Goal: Information Seeking & Learning: Understand process/instructions

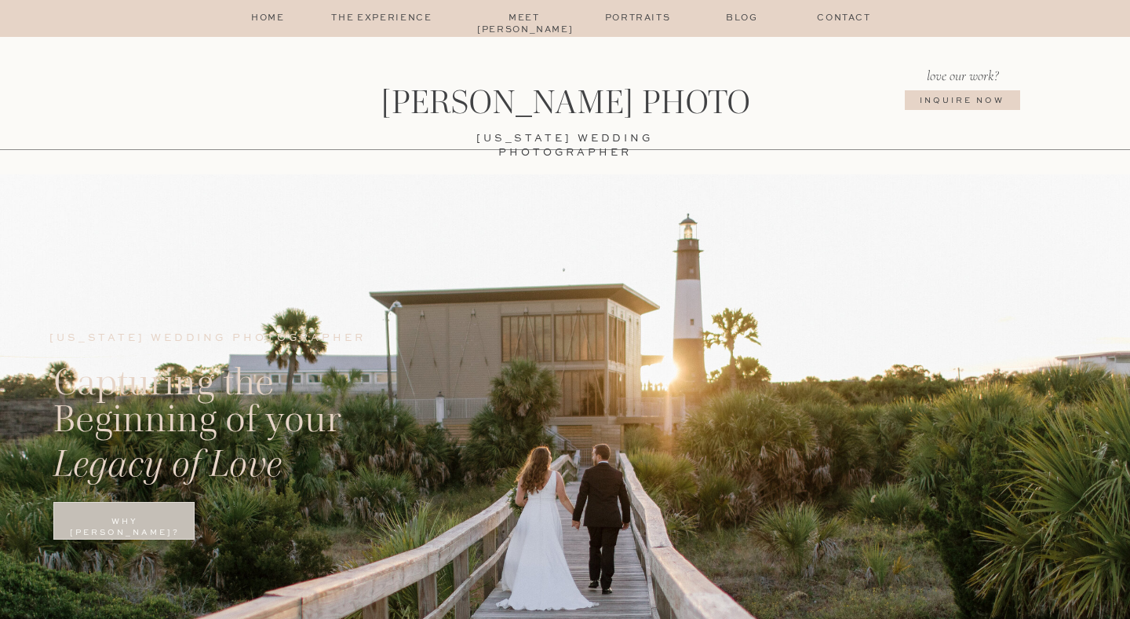
click at [360, 14] on p "The Experience" at bounding box center [382, 19] width 133 height 13
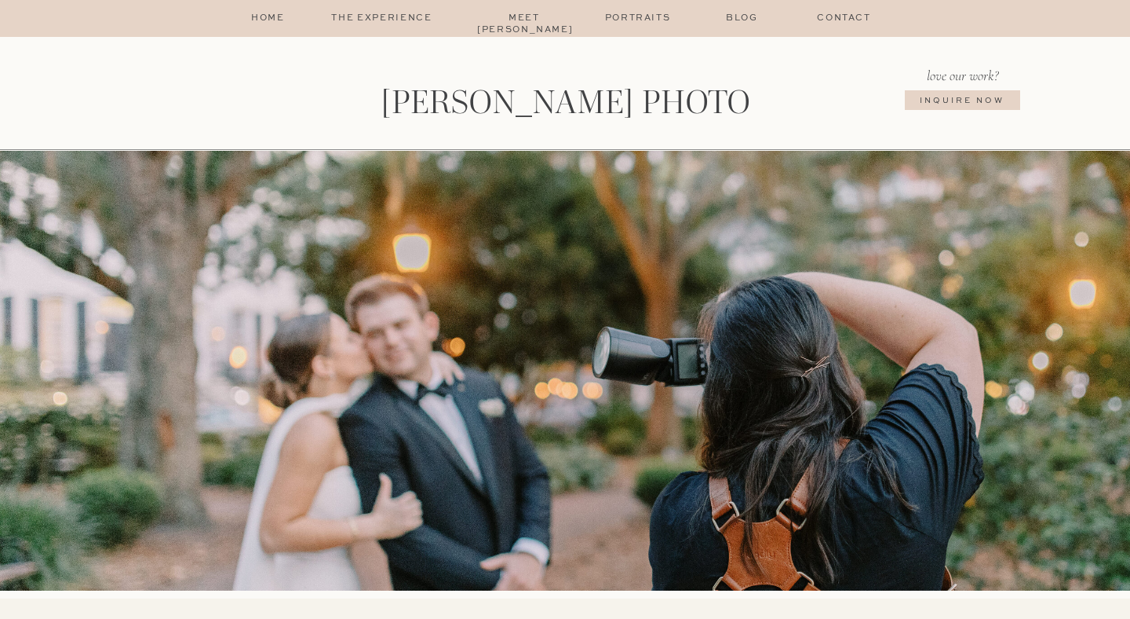
click at [633, 20] on p "Portraits" at bounding box center [638, 19] width 76 height 13
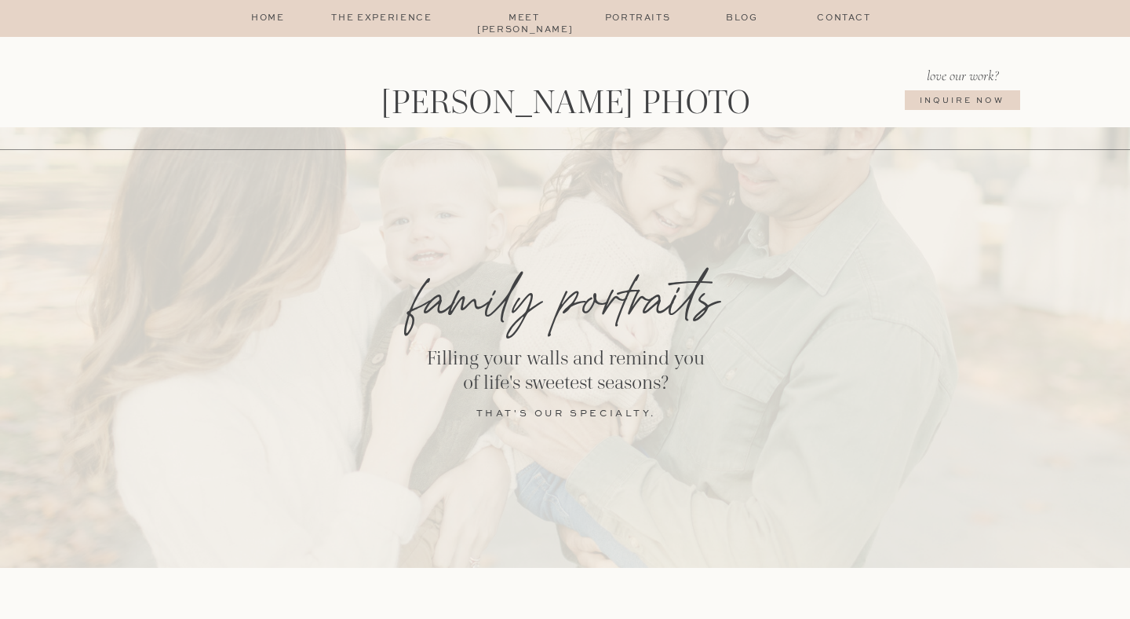
click at [390, 20] on p "The Experience" at bounding box center [382, 19] width 133 height 13
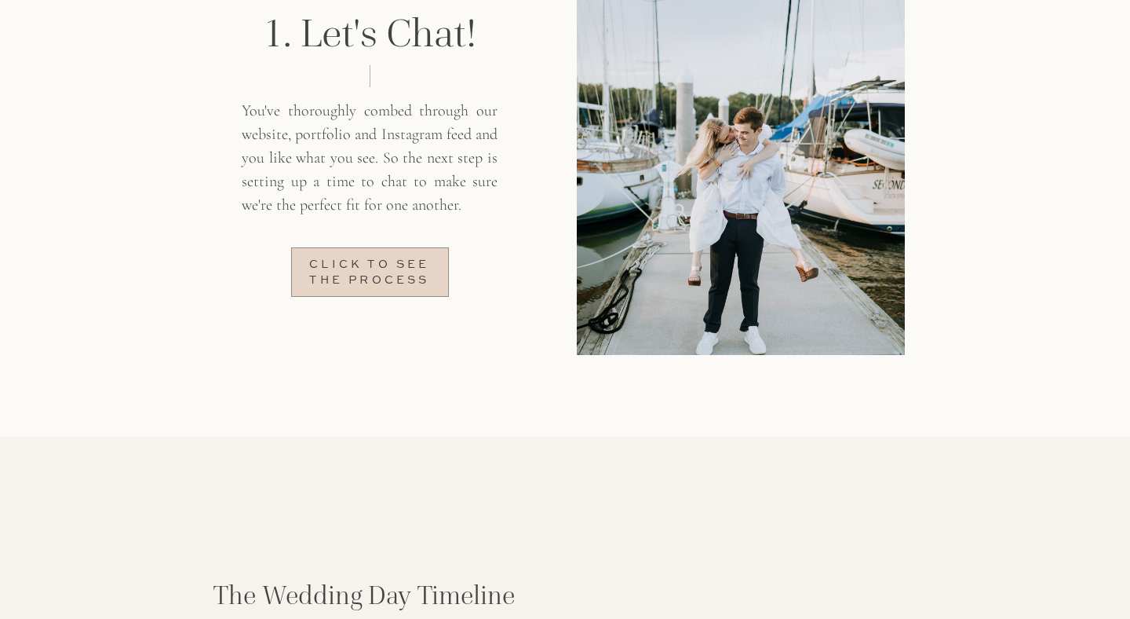
scroll to position [1641, 0]
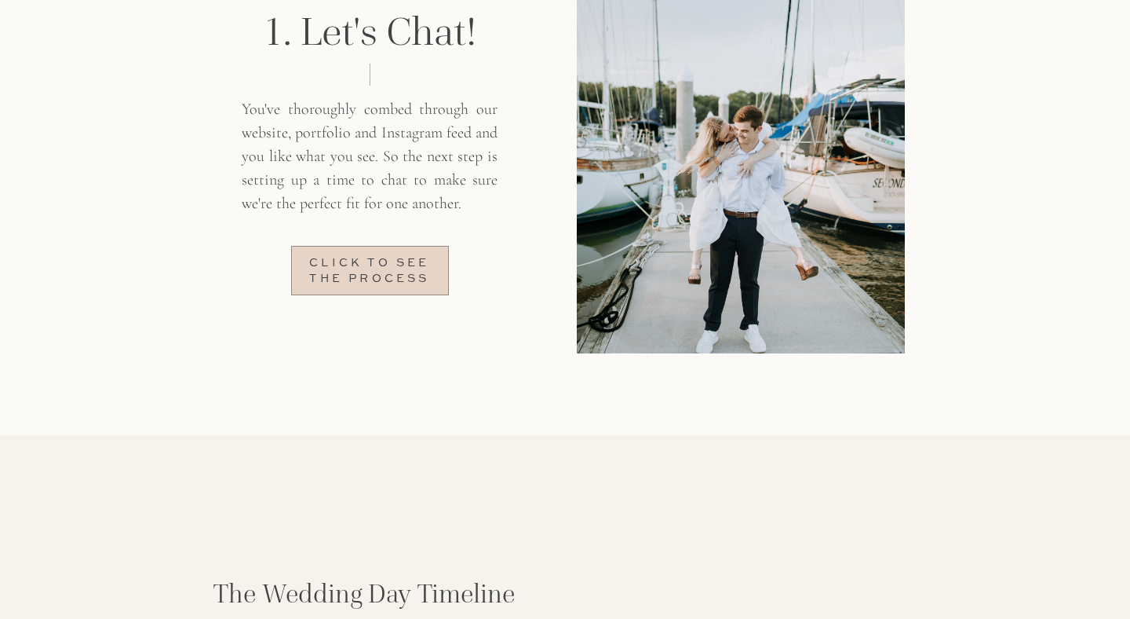
click at [323, 382] on div "The Experience Meet brittany home the menu Contact Portraits Blog Brittany McCo…" at bounding box center [565, 333] width 1130 height 3948
click at [349, 272] on p "Click to see the process" at bounding box center [370, 269] width 140 height 27
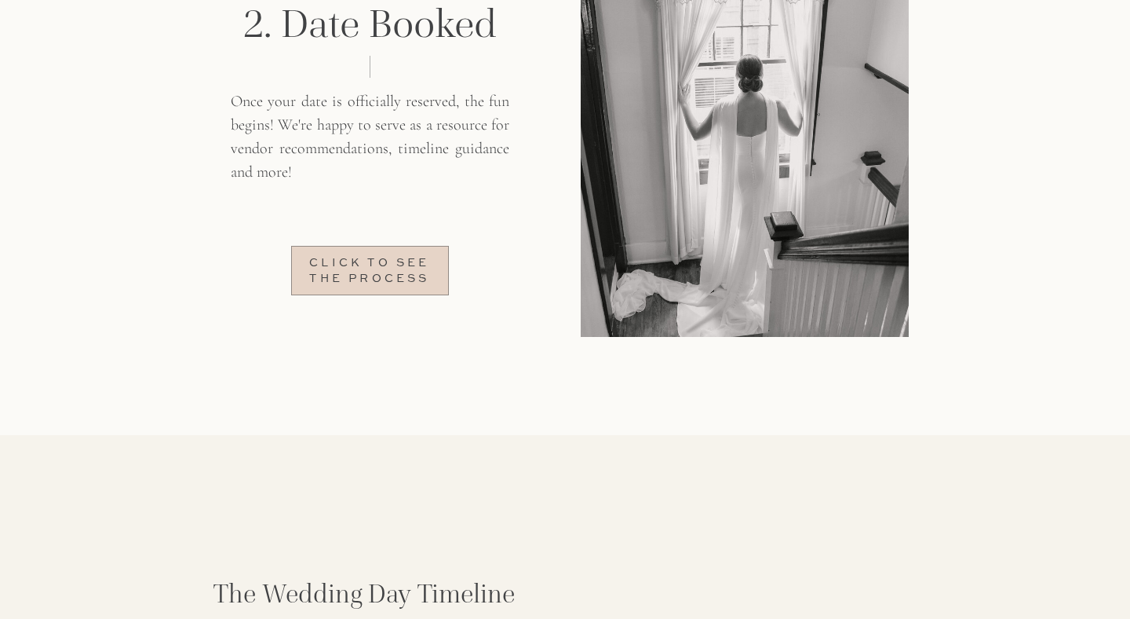
click at [349, 272] on p "Click to see the process" at bounding box center [370, 269] width 140 height 27
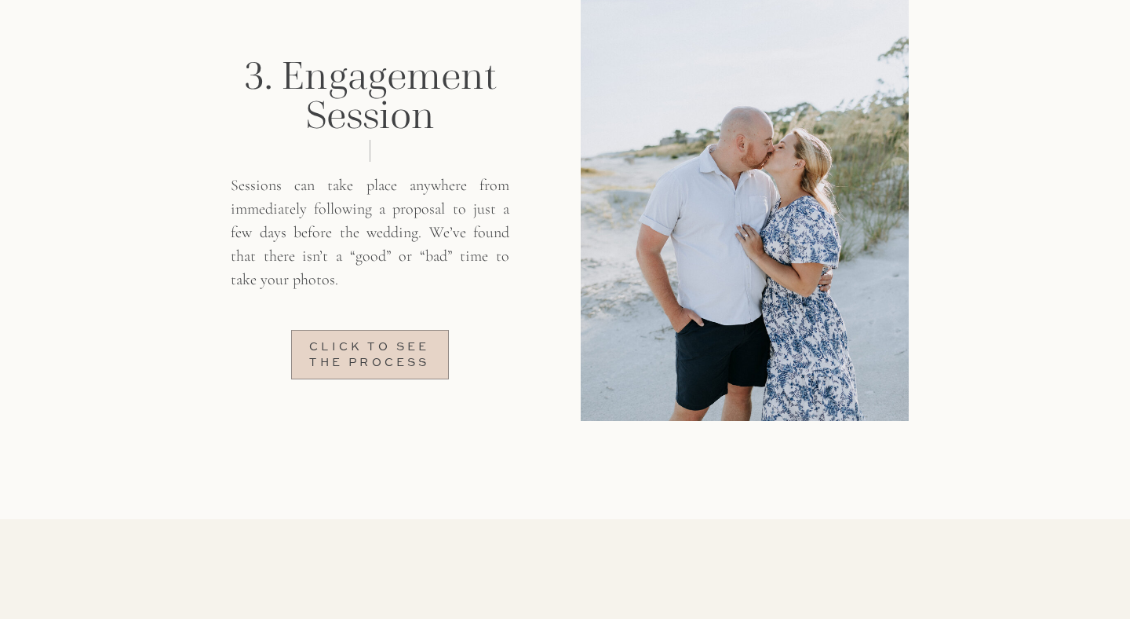
scroll to position [1550, 0]
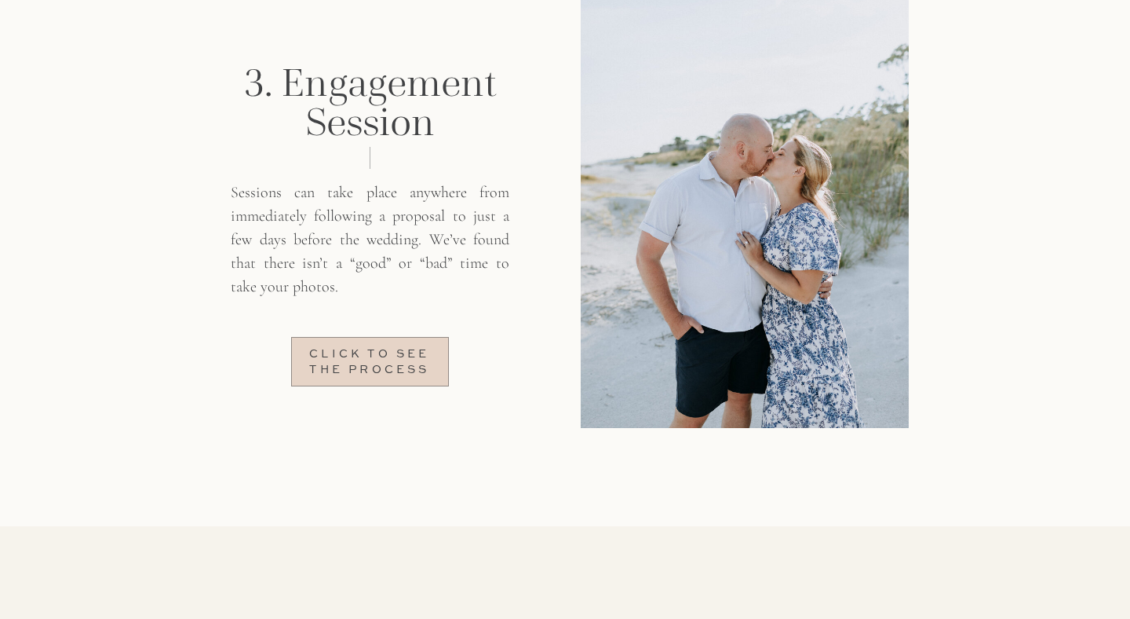
click at [356, 362] on p "Click to see the process" at bounding box center [370, 360] width 140 height 27
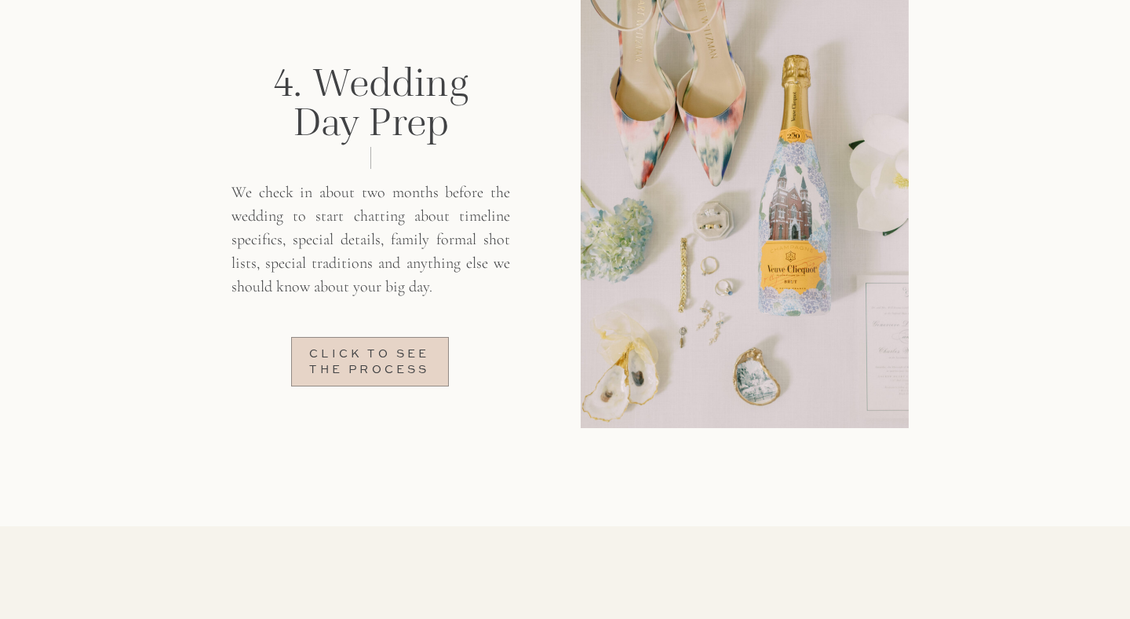
click at [356, 362] on p "Click to see the process" at bounding box center [370, 360] width 140 height 27
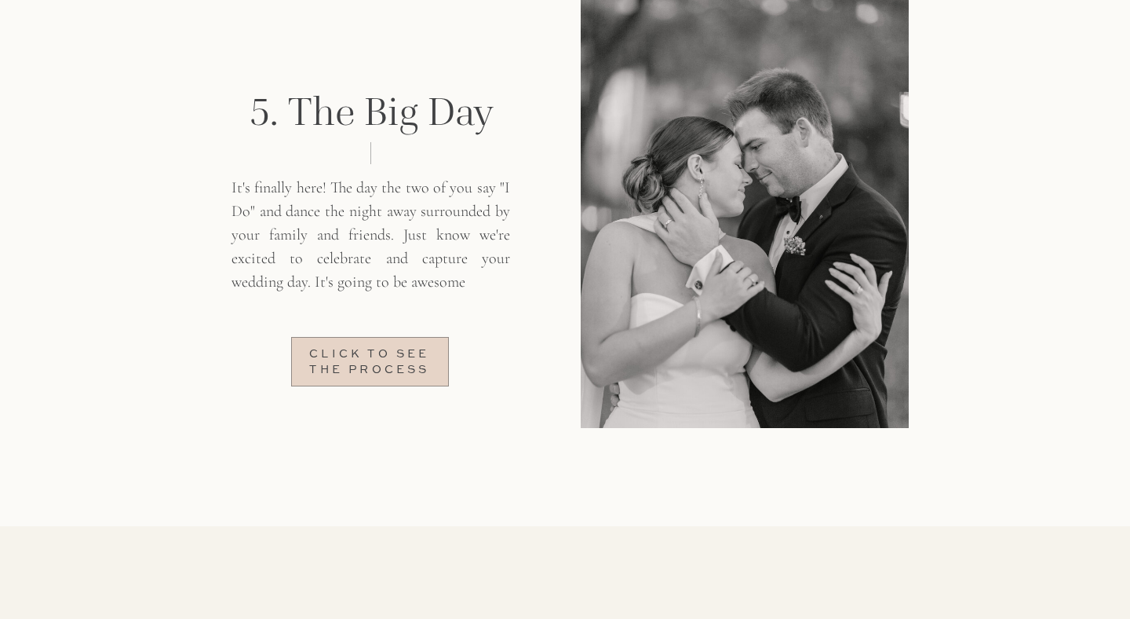
click at [356, 362] on p "Click to see the process" at bounding box center [370, 360] width 140 height 27
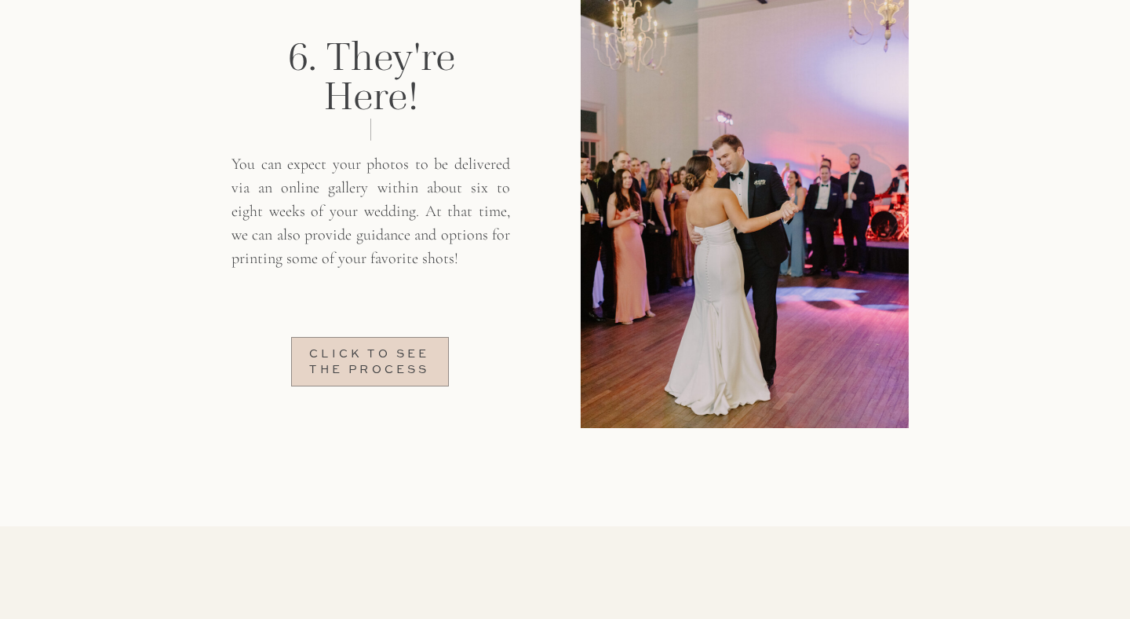
click at [356, 362] on p "Click to see the process" at bounding box center [370, 360] width 140 height 27
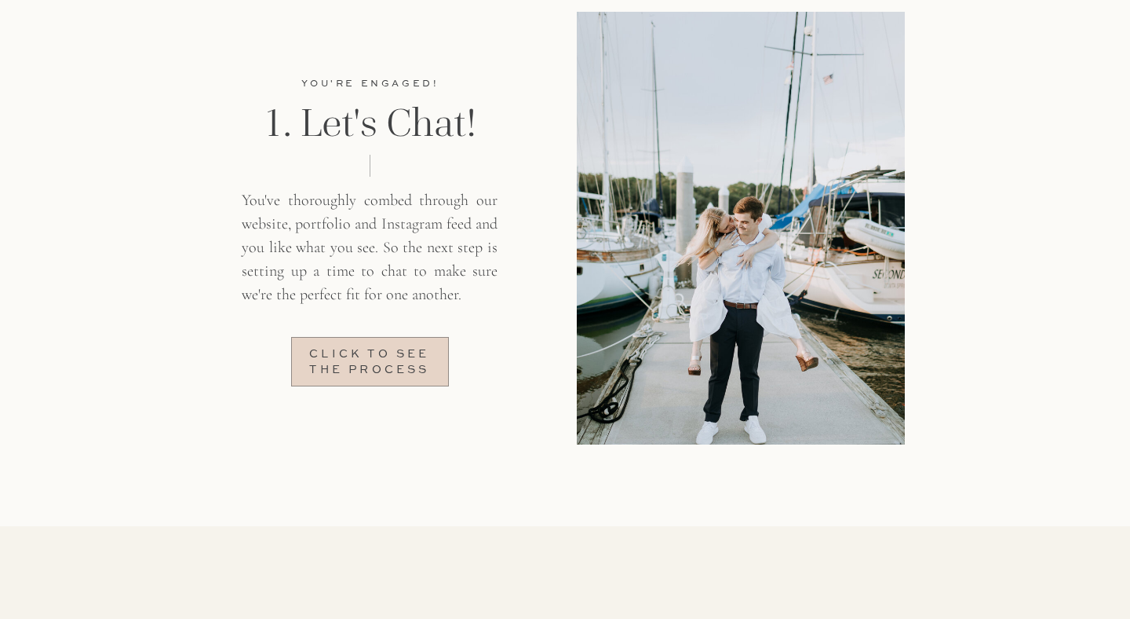
click at [356, 362] on p "Click to see the process" at bounding box center [370, 360] width 140 height 27
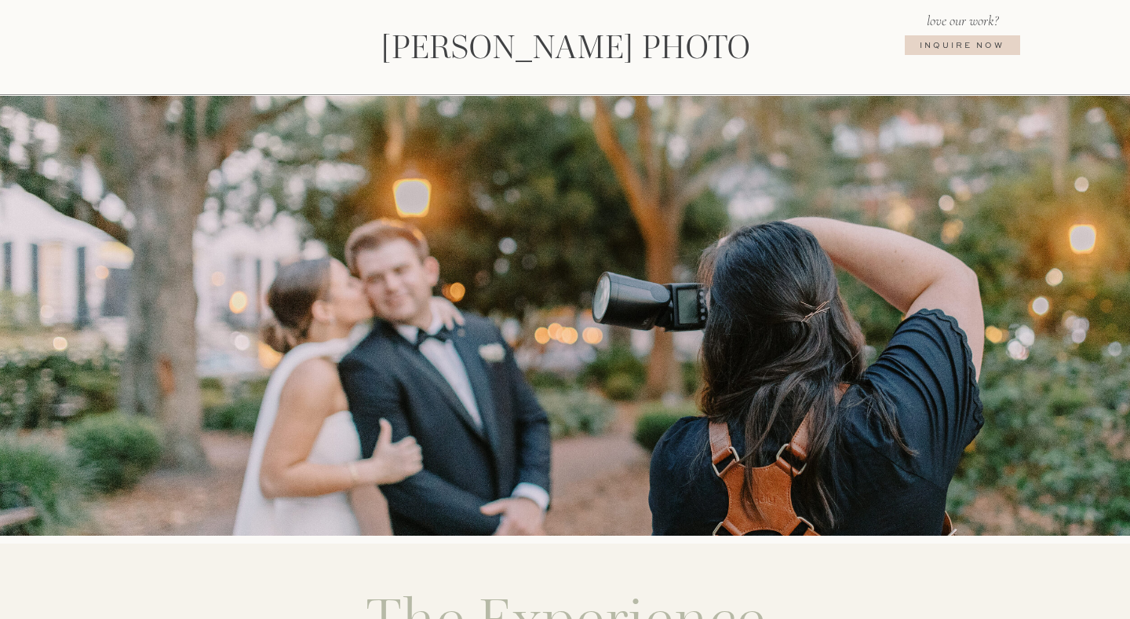
scroll to position [0, 0]
